Goal: Check status: Check status

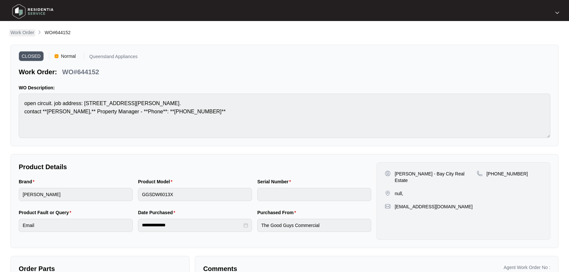
click at [28, 32] on p "Work Order" at bounding box center [23, 32] width 24 height 7
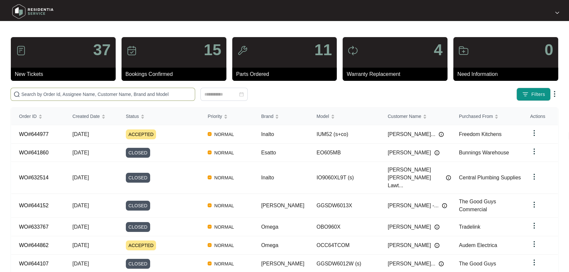
click at [110, 98] on span at bounding box center [103, 94] width 185 height 13
click at [116, 91] on input "text" at bounding box center [106, 94] width 171 height 7
paste input "644977"
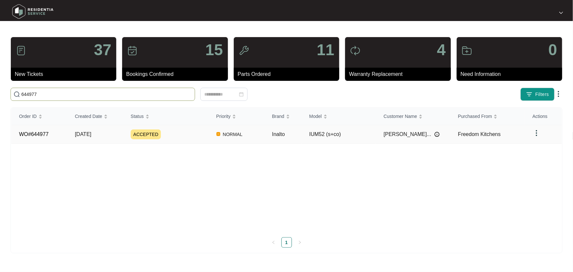
type input "644977"
click at [190, 130] on div "ACCEPTED" at bounding box center [170, 134] width 78 height 10
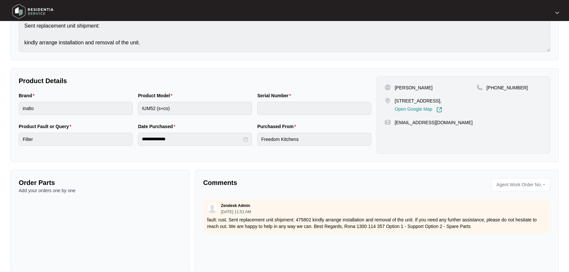
scroll to position [97, 0]
